Goal: Find specific page/section: Find specific page/section

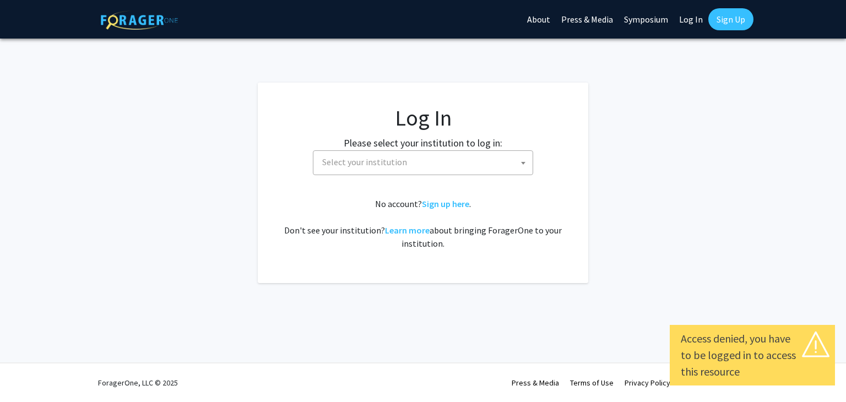
click at [520, 165] on span at bounding box center [523, 163] width 11 height 24
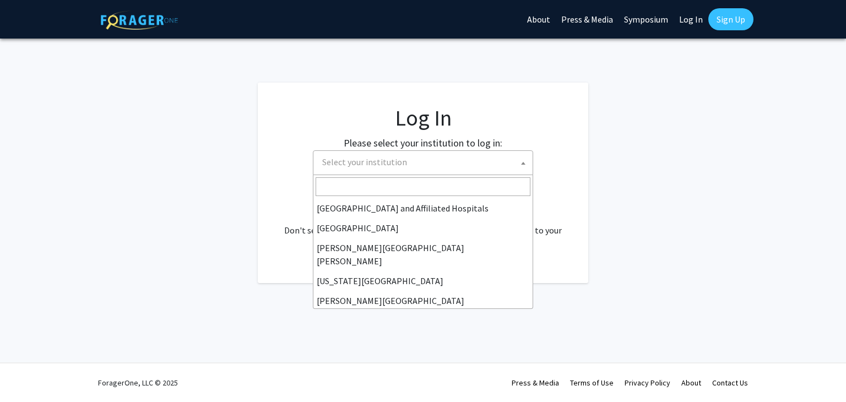
scroll to position [186, 0]
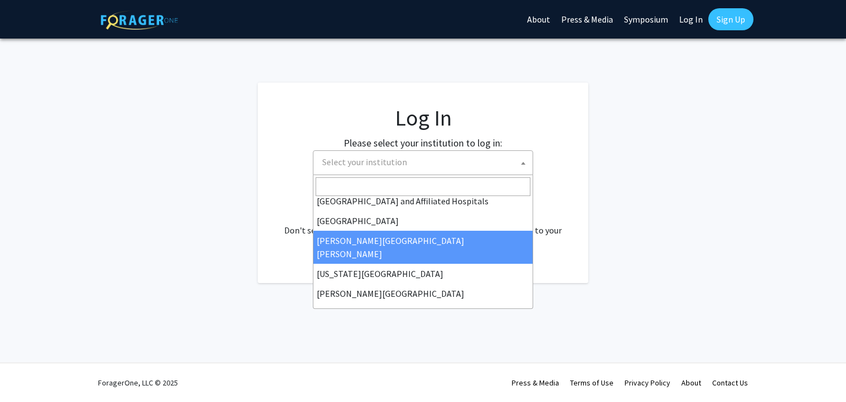
select select "1"
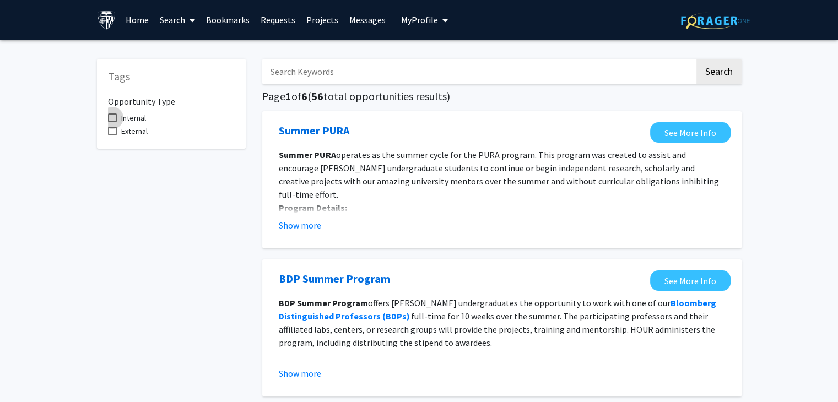
click at [112, 122] on label "Internal" at bounding box center [127, 117] width 38 height 13
click at [112, 122] on input "Internal" at bounding box center [112, 122] width 1 height 1
checkbox input "true"
click at [110, 134] on span at bounding box center [112, 131] width 9 height 9
click at [112, 135] on input "External" at bounding box center [112, 135] width 1 height 1
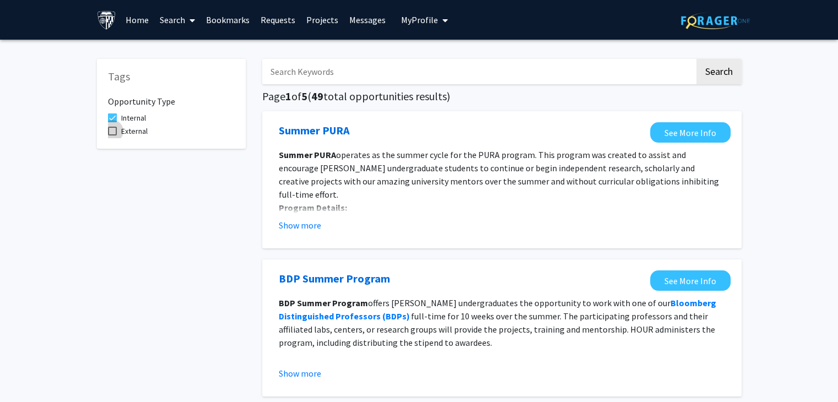
checkbox input "true"
